Goal: Information Seeking & Learning: Learn about a topic

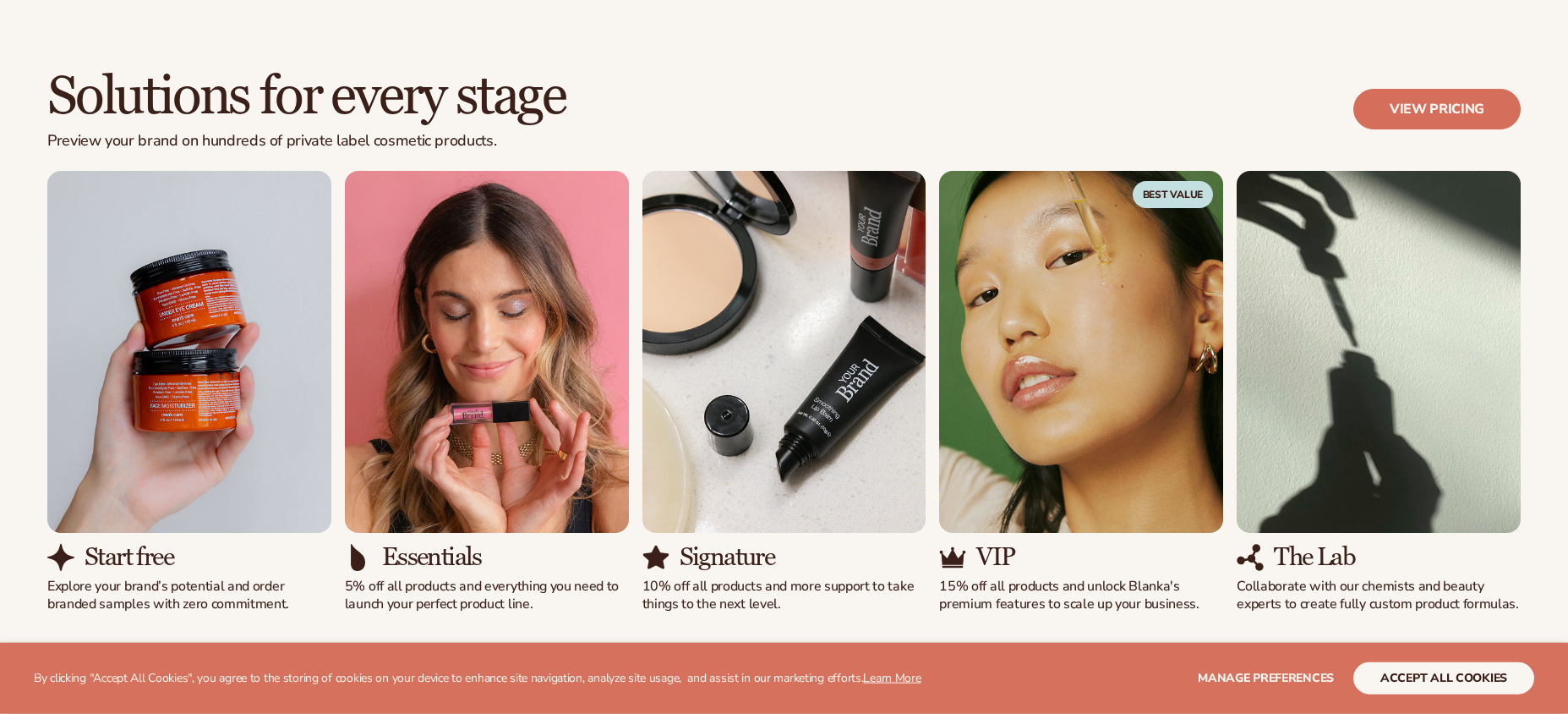
scroll to position [1529, 0]
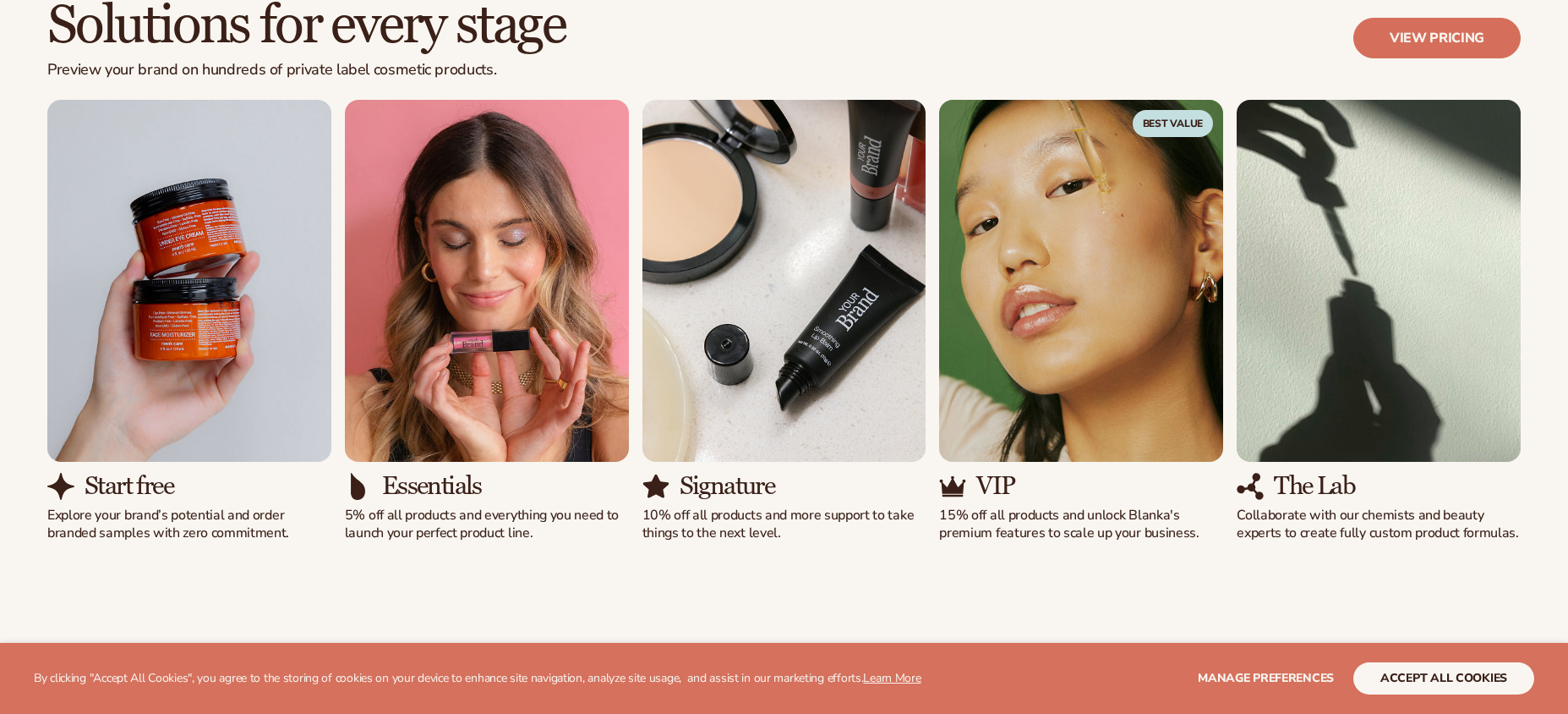
click at [807, 368] on img "3 / 5" at bounding box center [784, 281] width 284 height 363
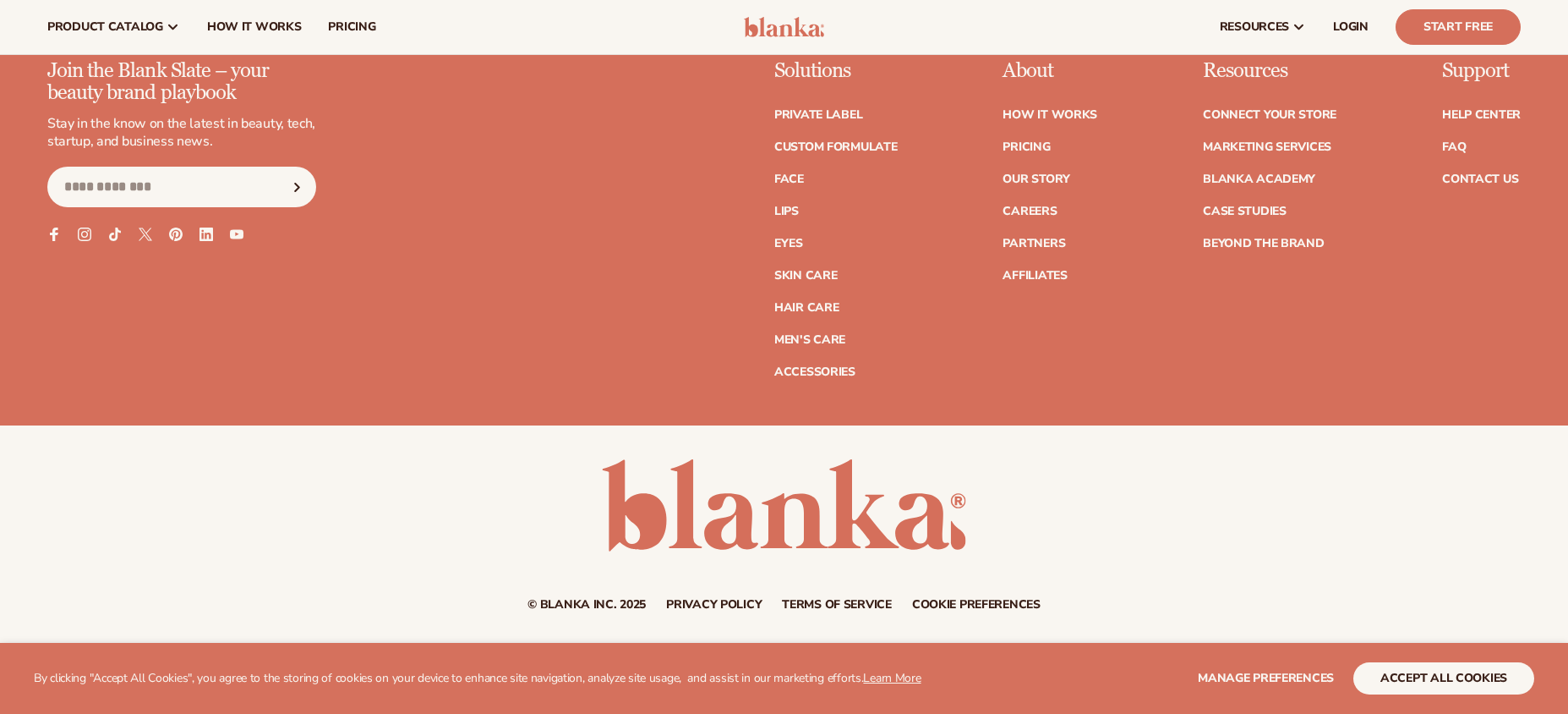
scroll to position [7366, 0]
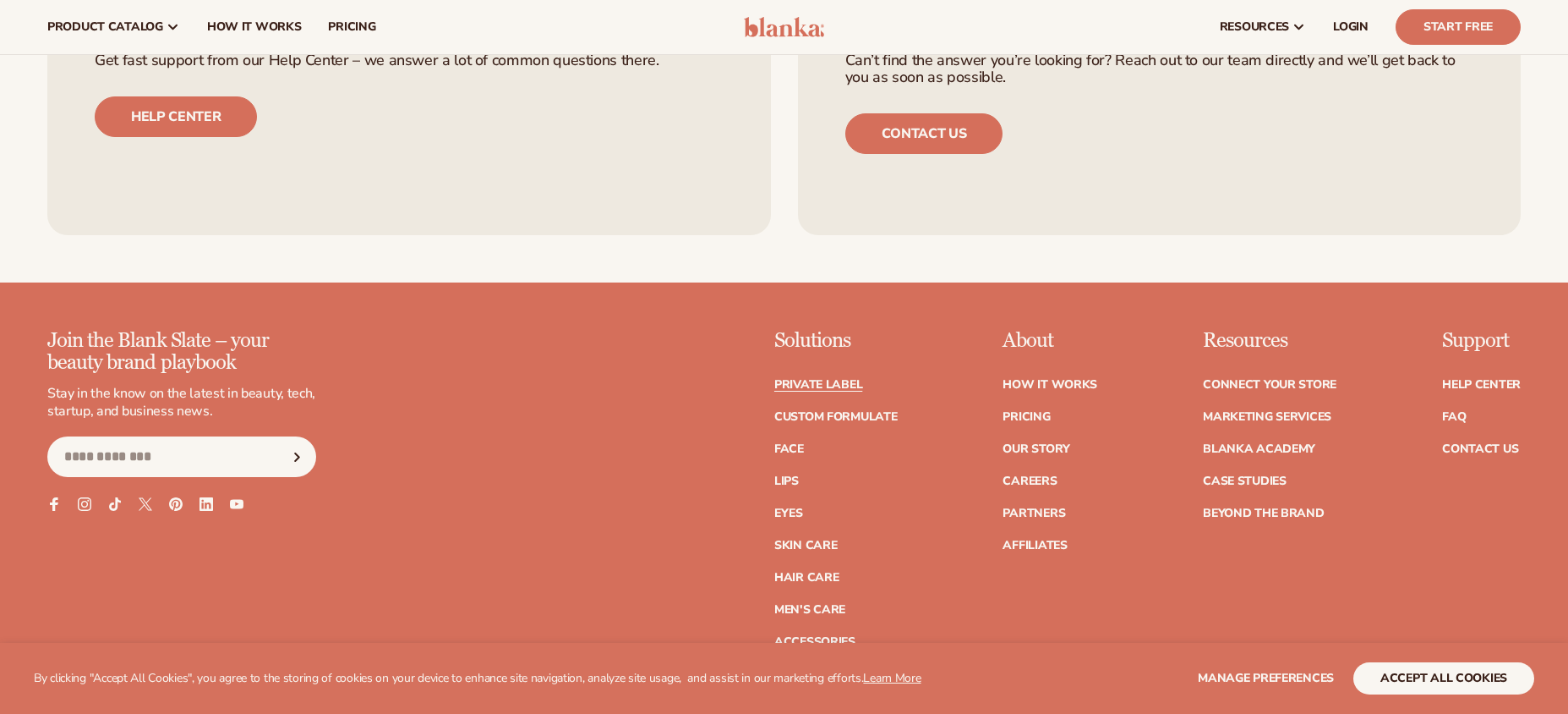
click at [838, 383] on link "Private label" at bounding box center [818, 385] width 88 height 12
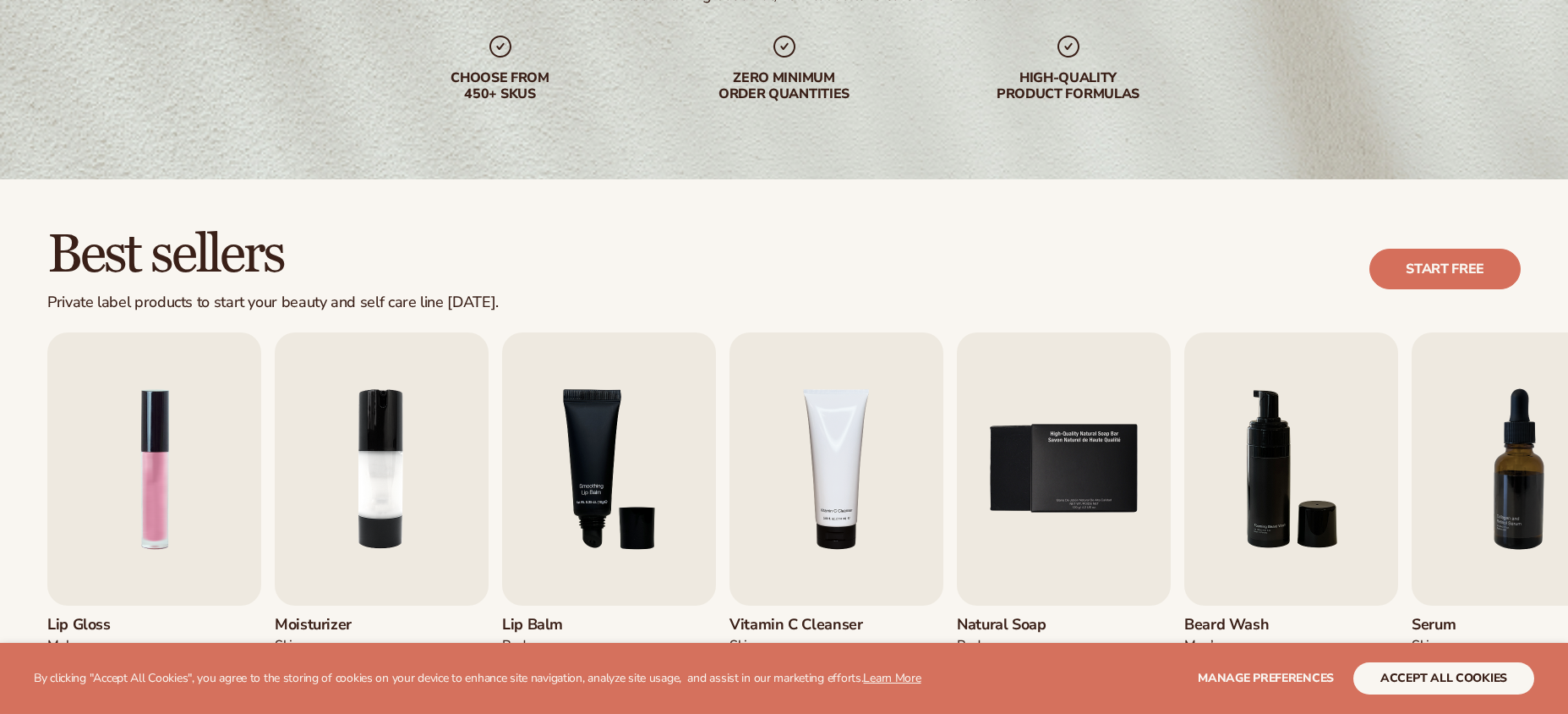
scroll to position [474, 0]
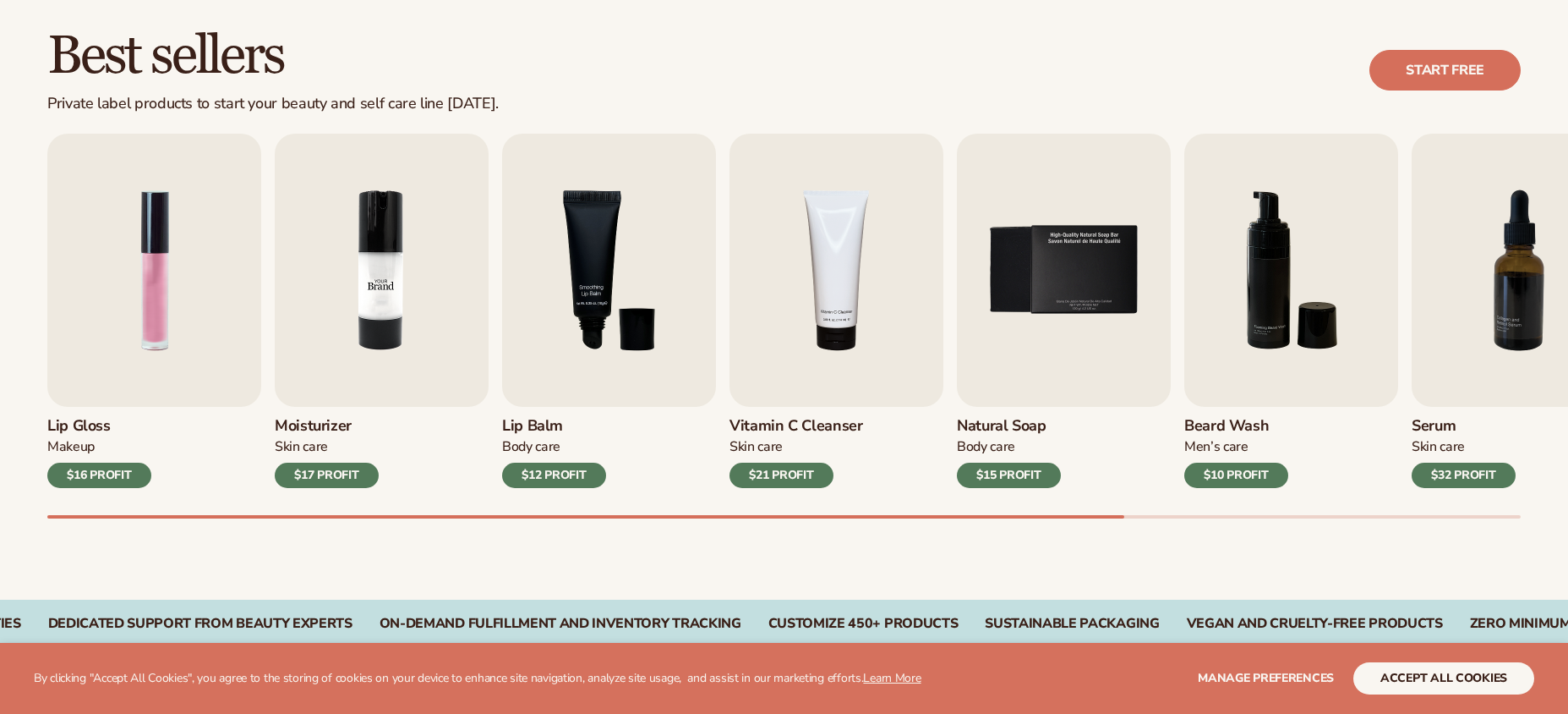
click at [413, 363] on img "2 / 9" at bounding box center [382, 270] width 214 height 273
click at [413, 364] on img "2 / 9" at bounding box center [382, 270] width 214 height 273
click at [336, 421] on h3 "Moisturizer" at bounding box center [326, 426] width 104 height 18
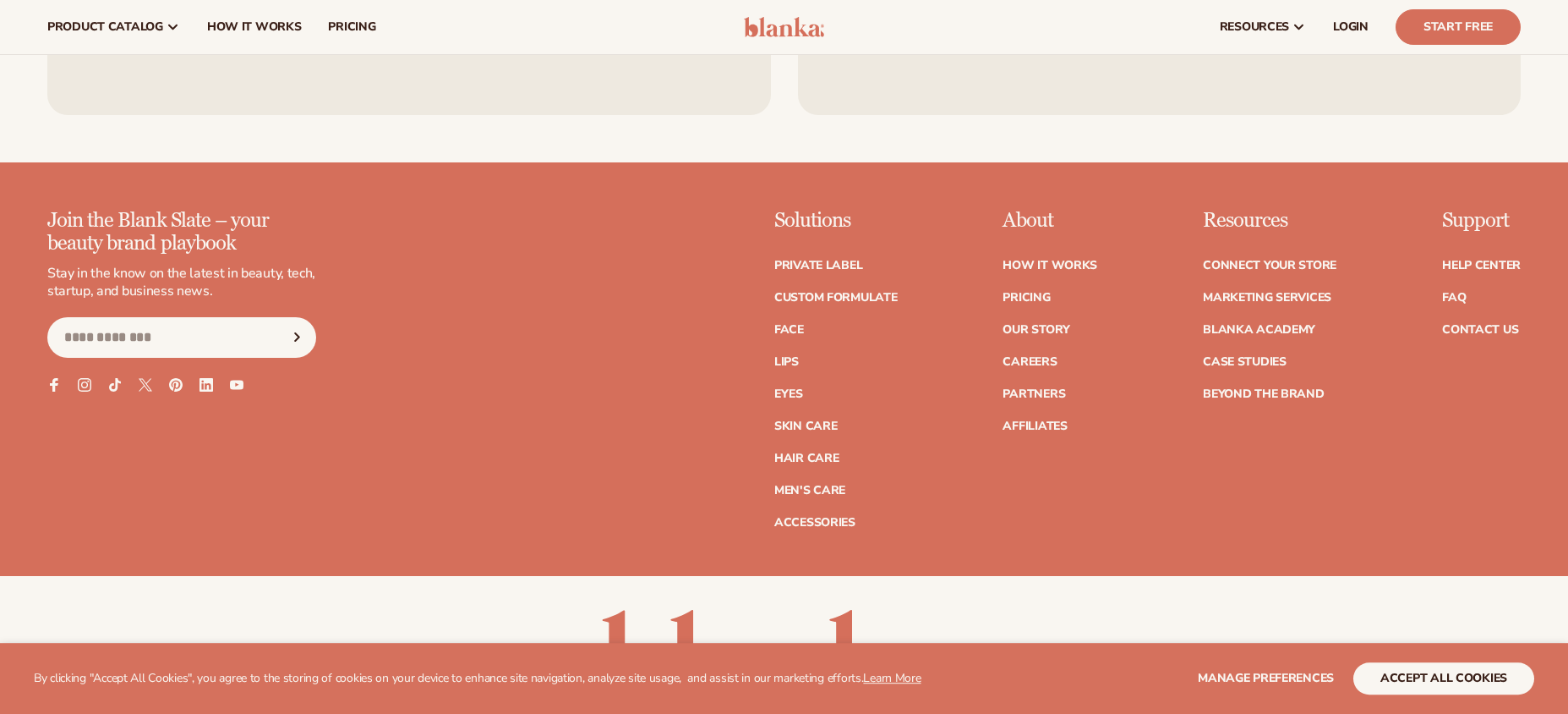
scroll to position [3022, 0]
